Goal: Check status: Check status

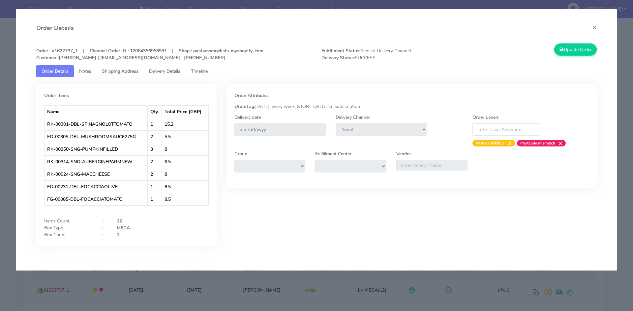
select select "5"
click at [593, 24] on button "×" at bounding box center [594, 26] width 15 height 17
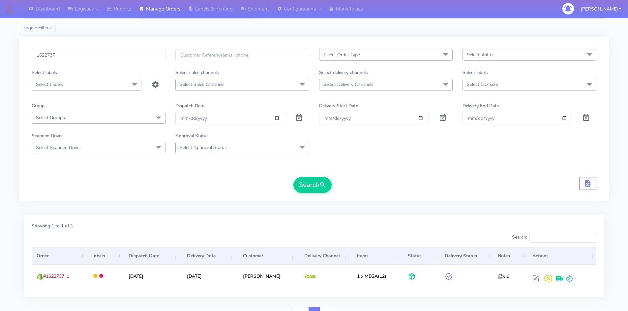
scroll to position [14, 0]
drag, startPoint x: 22, startPoint y: 55, endPoint x: 9, endPoint y: 40, distance: 20.1
click at [5, 42] on div "Dashboard Logistics London Logistics Reports Manage Orders Labels & Printing Sh…" at bounding box center [314, 161] width 628 height 326
paste input "[EMAIL_ADDRESS][DOMAIN_NAME]"
type input "[EMAIL_ADDRESS][DOMAIN_NAME]"
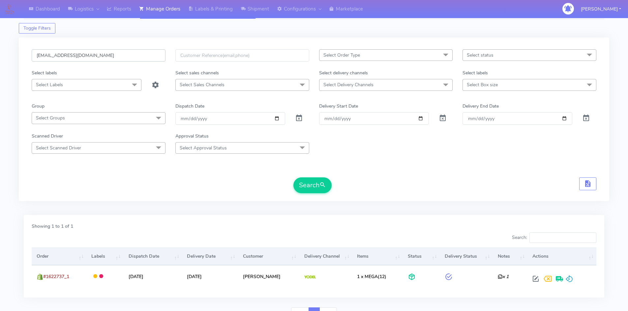
drag, startPoint x: 108, startPoint y: 59, endPoint x: 19, endPoint y: 61, distance: 88.4
click at [19, 61] on div "[EMAIL_ADDRESS][DOMAIN_NAME] Select Order Type Select All MEALS ATAVI One Off P…" at bounding box center [314, 120] width 590 height 164
click at [106, 51] on input "text" at bounding box center [99, 55] width 134 height 12
paste input "1472394"
type input "1472394"
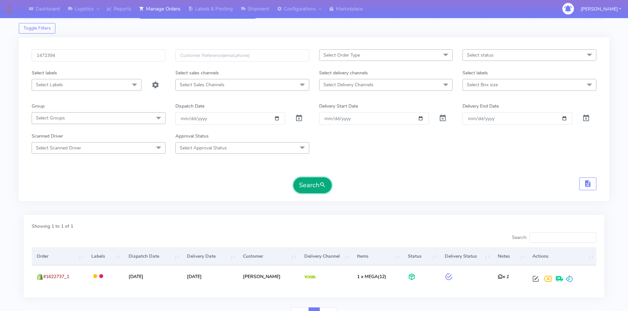
click at [304, 188] on button "Search" at bounding box center [312, 186] width 38 height 16
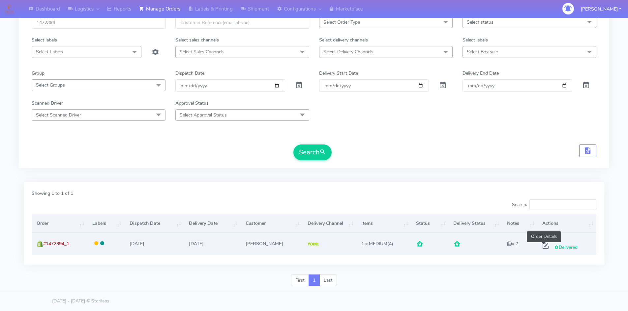
click at [544, 246] on span at bounding box center [546, 248] width 12 height 6
select select "5"
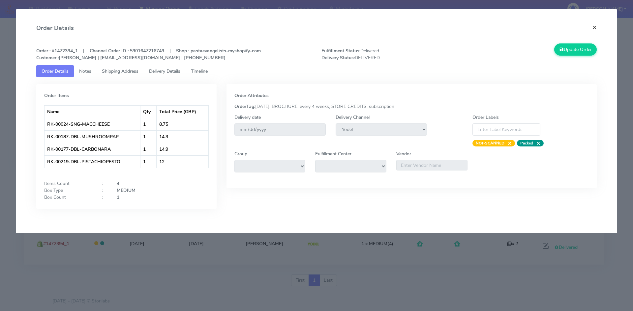
click at [594, 26] on button "×" at bounding box center [594, 26] width 15 height 17
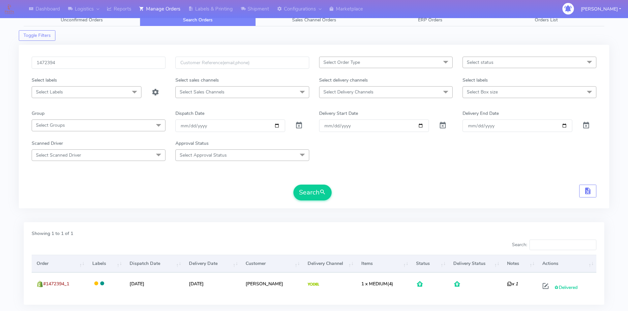
scroll to position [0, 0]
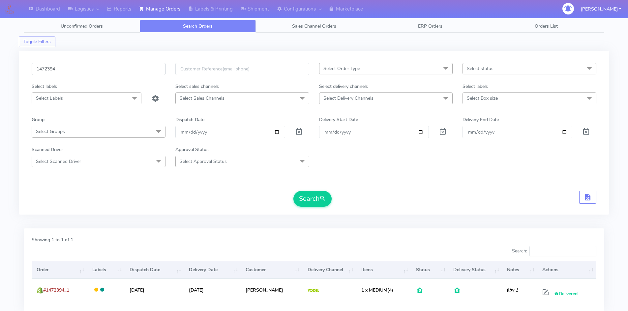
drag, startPoint x: 62, startPoint y: 69, endPoint x: 17, endPoint y: 64, distance: 45.1
click at [17, 64] on div "Dashboard Logistics London Logistics Reports Manage Orders Labels & Printing Sh…" at bounding box center [314, 175] width 628 height 326
paste input "3QNVZ7V3"
type input "3QNVZ7V3"
click at [293, 191] on button "Search" at bounding box center [312, 199] width 38 height 16
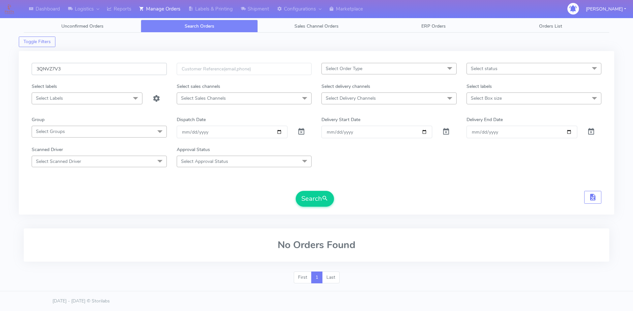
drag, startPoint x: 67, startPoint y: 67, endPoint x: 20, endPoint y: 68, distance: 46.5
click at [20, 68] on div "3QNVZ7V3 Select Order Type Select All MEALS ATAVI One Off Pasta Club Gift Kit E…" at bounding box center [316, 133] width 595 height 164
drag, startPoint x: 101, startPoint y: 76, endPoint x: 44, endPoint y: 68, distance: 57.6
click at [44, 68] on div at bounding box center [99, 73] width 145 height 20
click at [74, 62] on div "Select Order Type Select All MEALS ATAVI One Off Pasta Club Gift Kit Event Unkn…" at bounding box center [316, 133] width 595 height 164
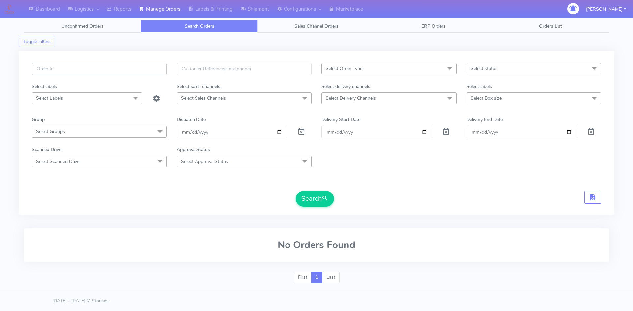
click at [74, 65] on input "text" at bounding box center [99, 69] width 135 height 12
paste input "1622571"
type input "1622571"
click at [314, 195] on button "Search" at bounding box center [315, 199] width 38 height 16
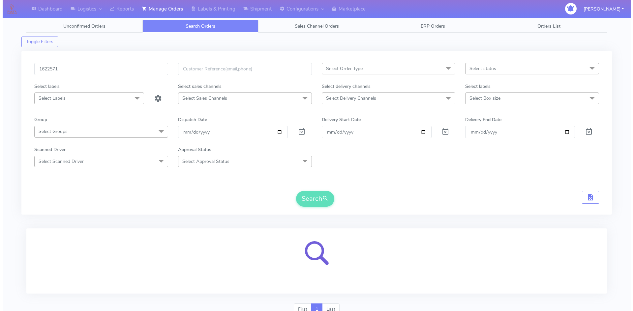
scroll to position [29, 0]
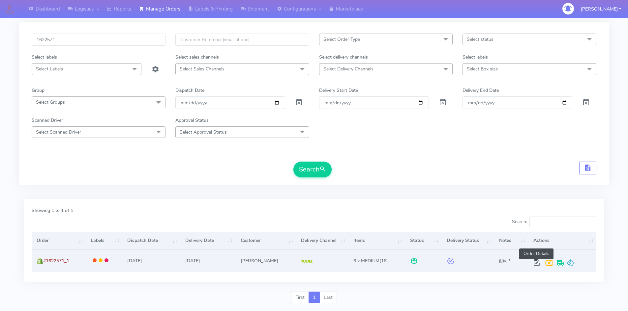
click at [538, 264] on span at bounding box center [537, 265] width 12 height 6
select select "5"
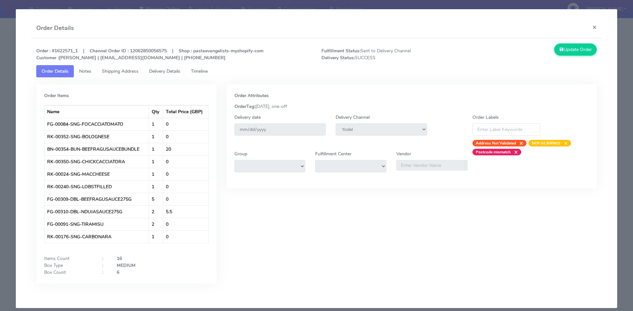
click at [164, 71] on span "Delivery Details" at bounding box center [164, 71] width 31 height 6
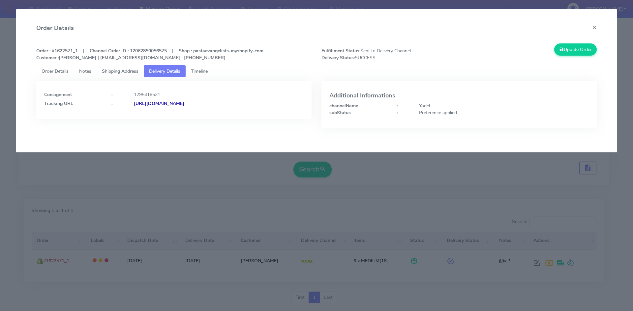
click at [184, 101] on strong "[URL][DOMAIN_NAME]" at bounding box center [159, 104] width 50 height 6
click at [132, 72] on span "Shipping Address" at bounding box center [120, 71] width 37 height 6
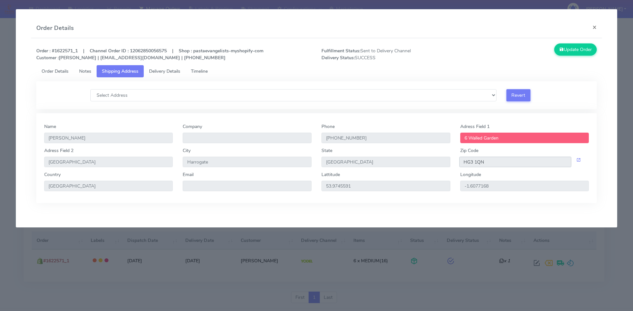
drag, startPoint x: 489, startPoint y: 165, endPoint x: 441, endPoint y: 167, distance: 48.2
click at [447, 162] on div "[GEOGRAPHIC_DATA] [STREET_ADDRESS]" at bounding box center [316, 159] width 555 height 24
